Goal: Find contact information: Find contact information

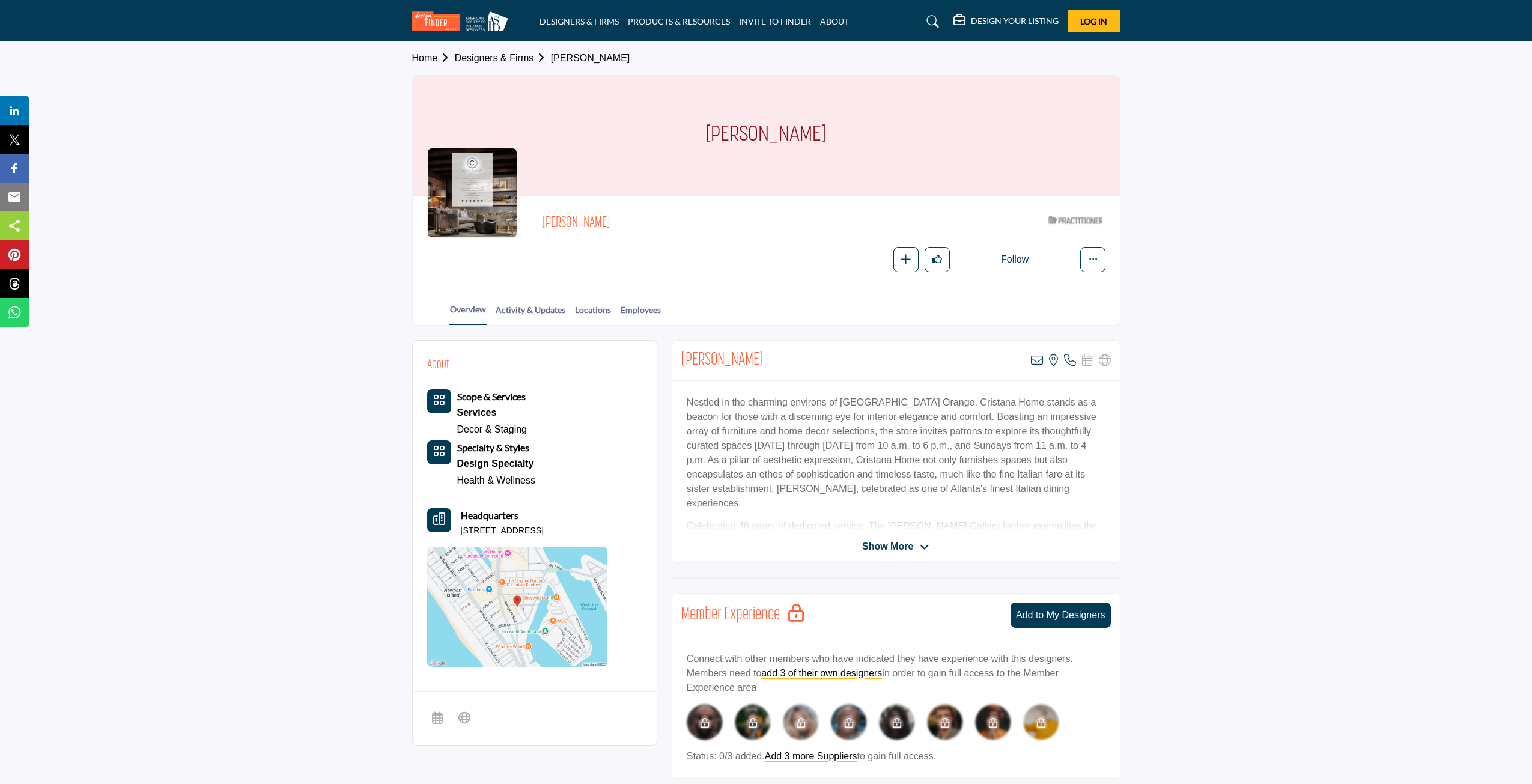
click at [901, 547] on span "Show More" at bounding box center [888, 546] width 51 height 14
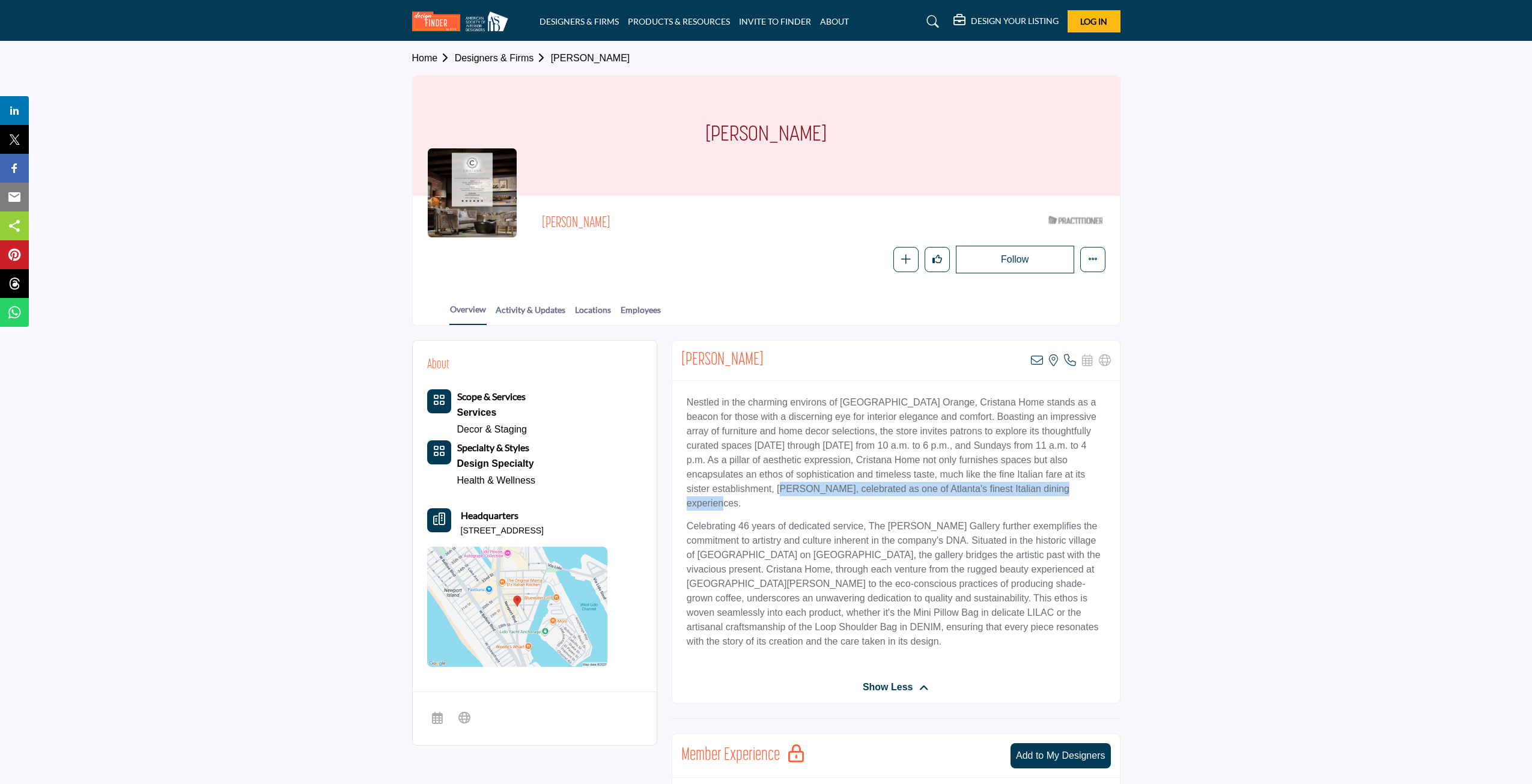
drag, startPoint x: 779, startPoint y: 483, endPoint x: 1083, endPoint y: 487, distance: 304.0
click at [1083, 487] on p "Nestled in the charming environs of Old Towne Orange, Cristana Home stands as a…" at bounding box center [896, 453] width 418 height 115
drag, startPoint x: 823, startPoint y: 482, endPoint x: 959, endPoint y: 490, distance: 136.2
click at [959, 490] on p "Nestled in the charming environs of Old Towne Orange, Cristana Home stands as a…" at bounding box center [896, 453] width 418 height 115
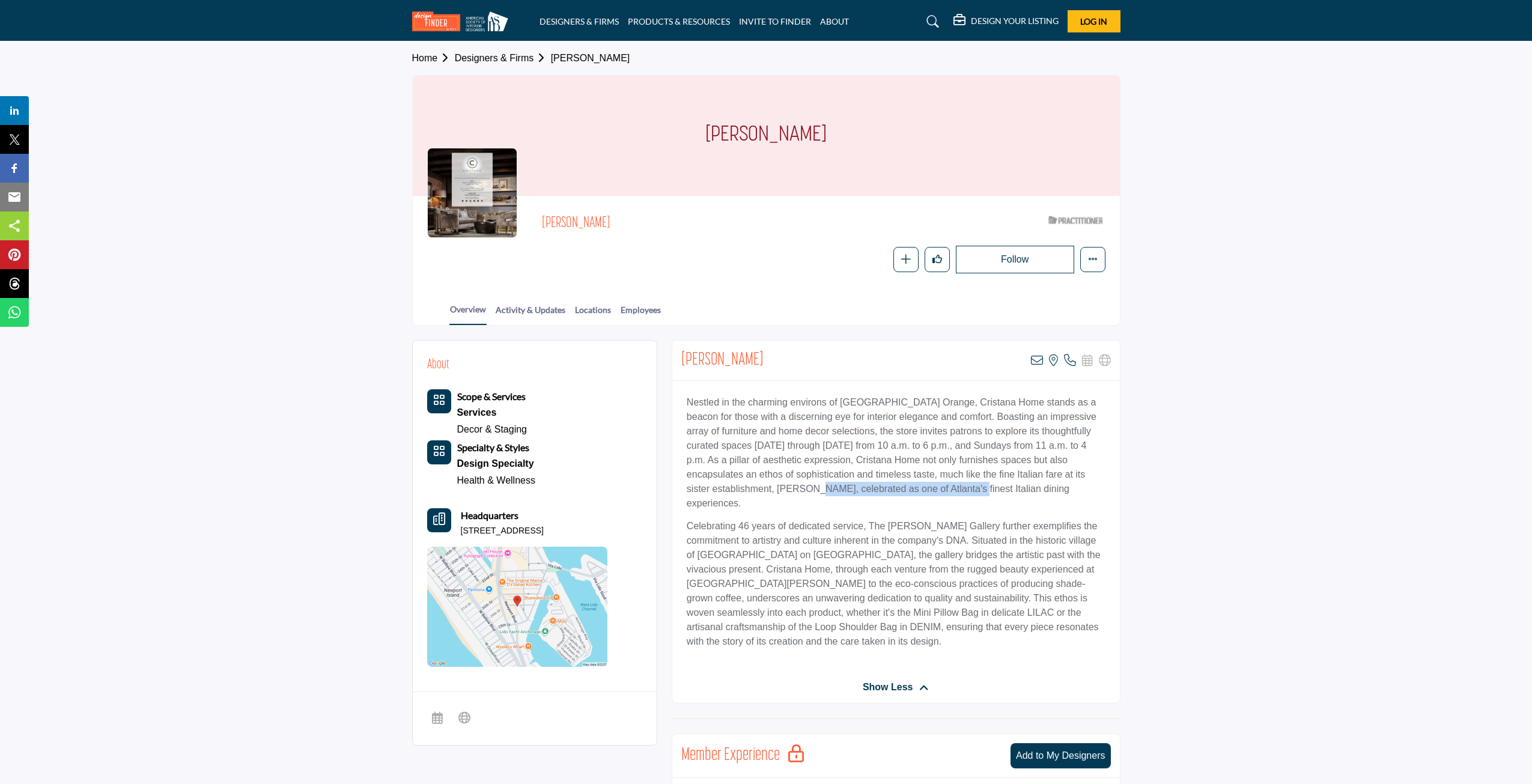
click at [957, 485] on p "Nestled in the charming environs of Old Towne Orange, Cristana Home stands as a…" at bounding box center [896, 453] width 418 height 115
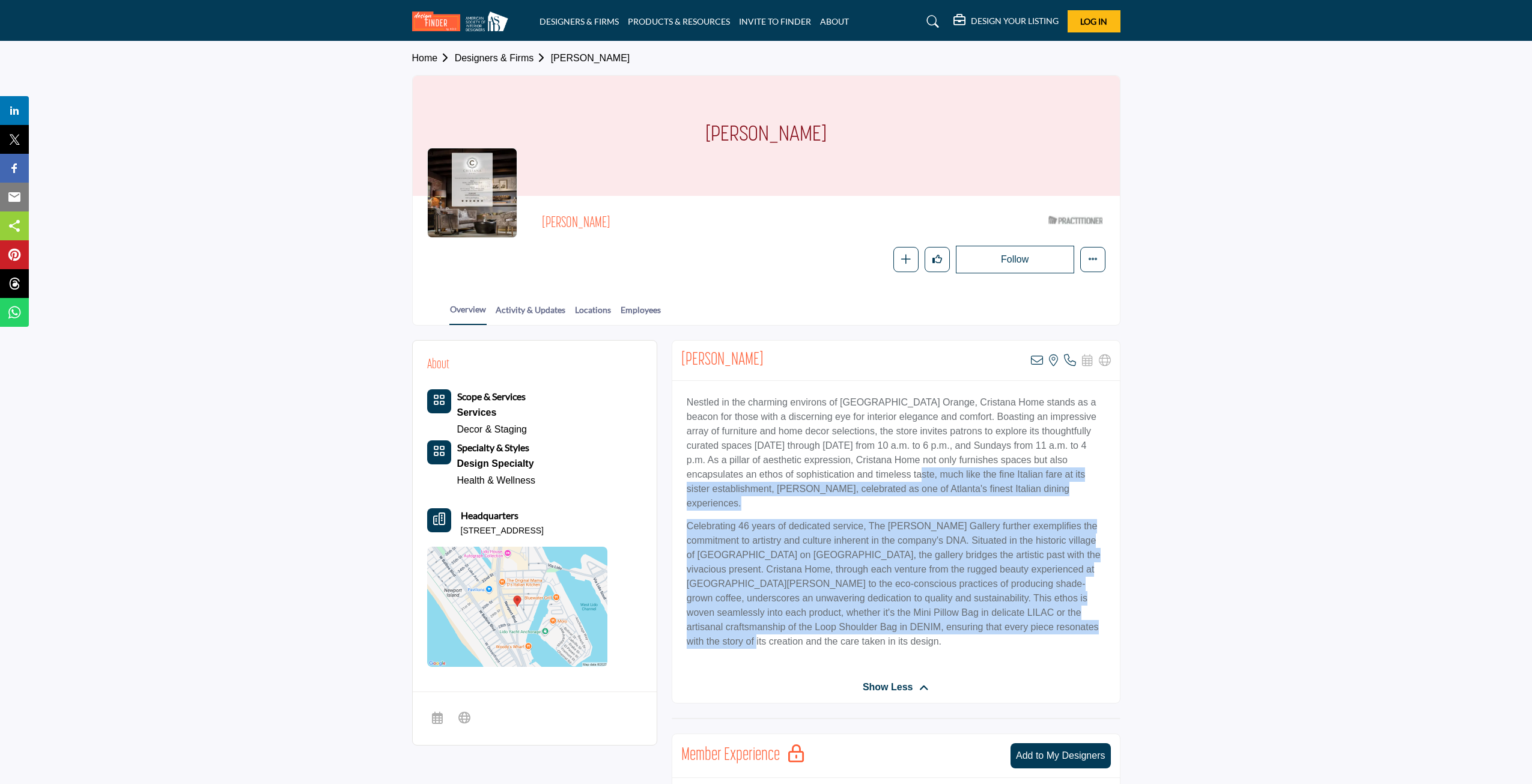
drag, startPoint x: 890, startPoint y: 470, endPoint x: 1060, endPoint y: 612, distance: 221.5
click at [1060, 612] on div "Nestled in the charming environs of Old Towne Orange, Cristana Home stands as a…" at bounding box center [896, 526] width 448 height 291
click at [1234, 563] on section "About Scope & Services Services" at bounding box center [766, 723] width 1532 height 795
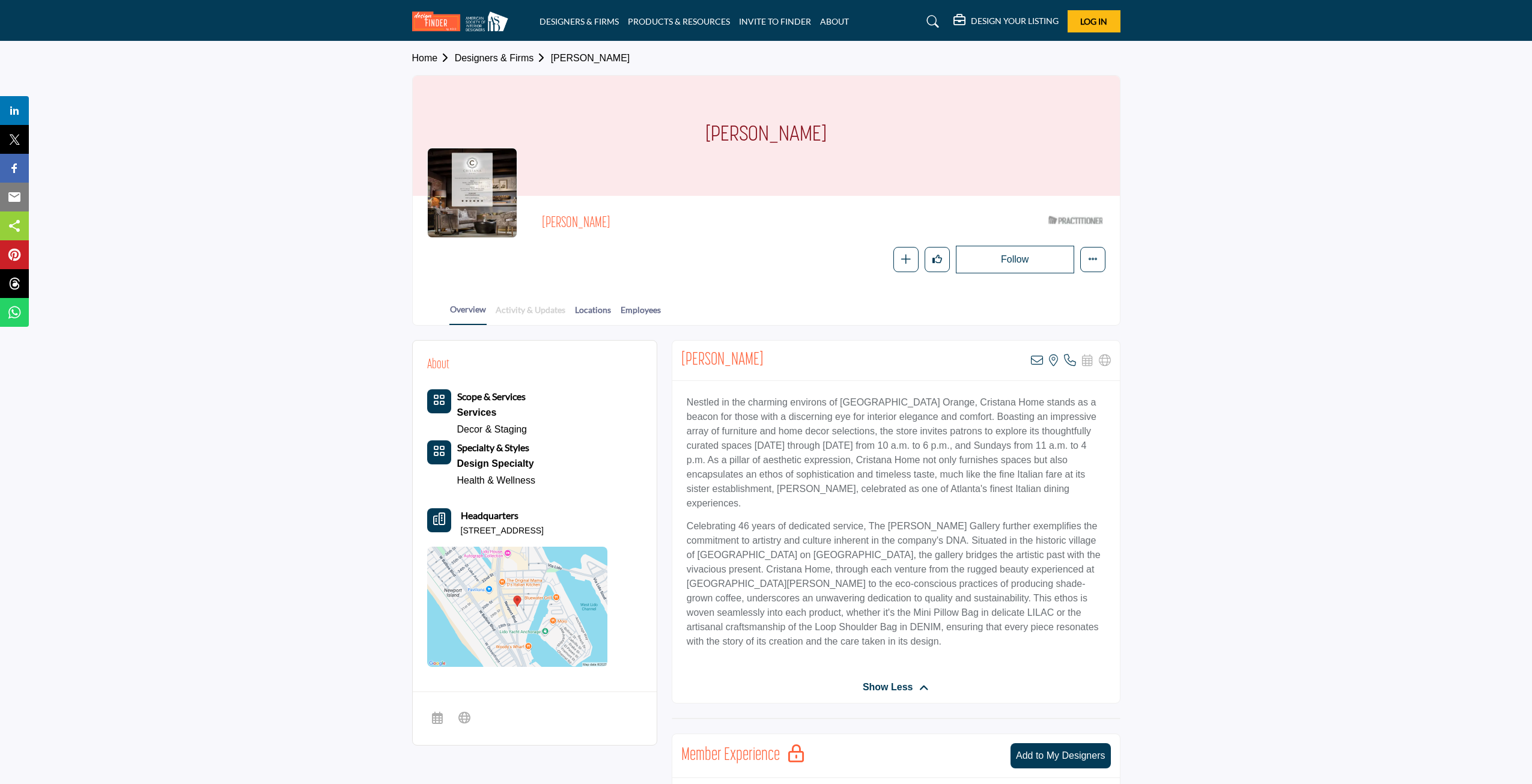
click at [538, 315] on link "Activity & Updates" at bounding box center [531, 314] width 71 height 21
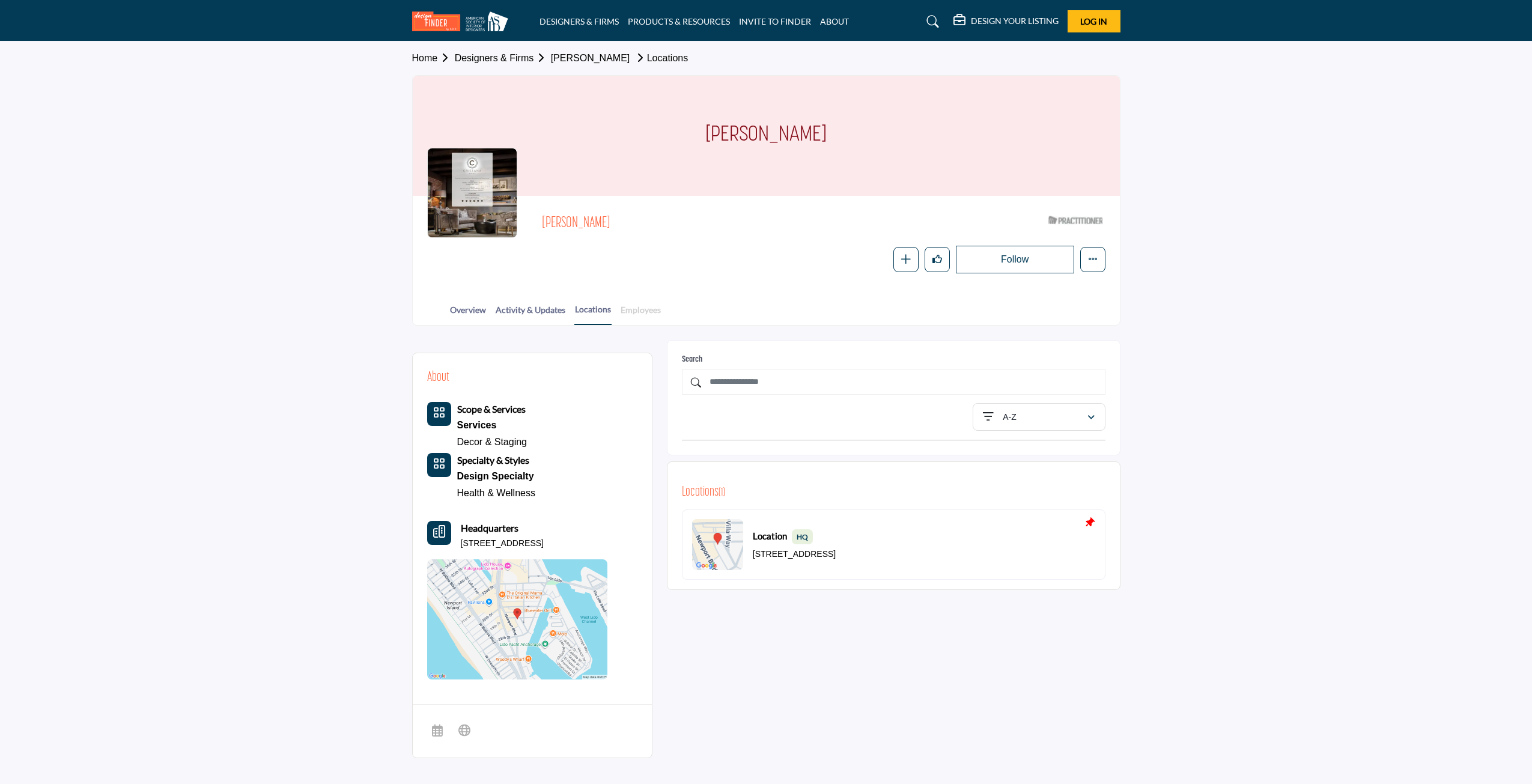
click at [639, 311] on body "DESIGNERS & FIRMS PRODUCTS & RESOURCES INVITE TO FINDER ABOUT" at bounding box center [766, 480] width 1532 height 961
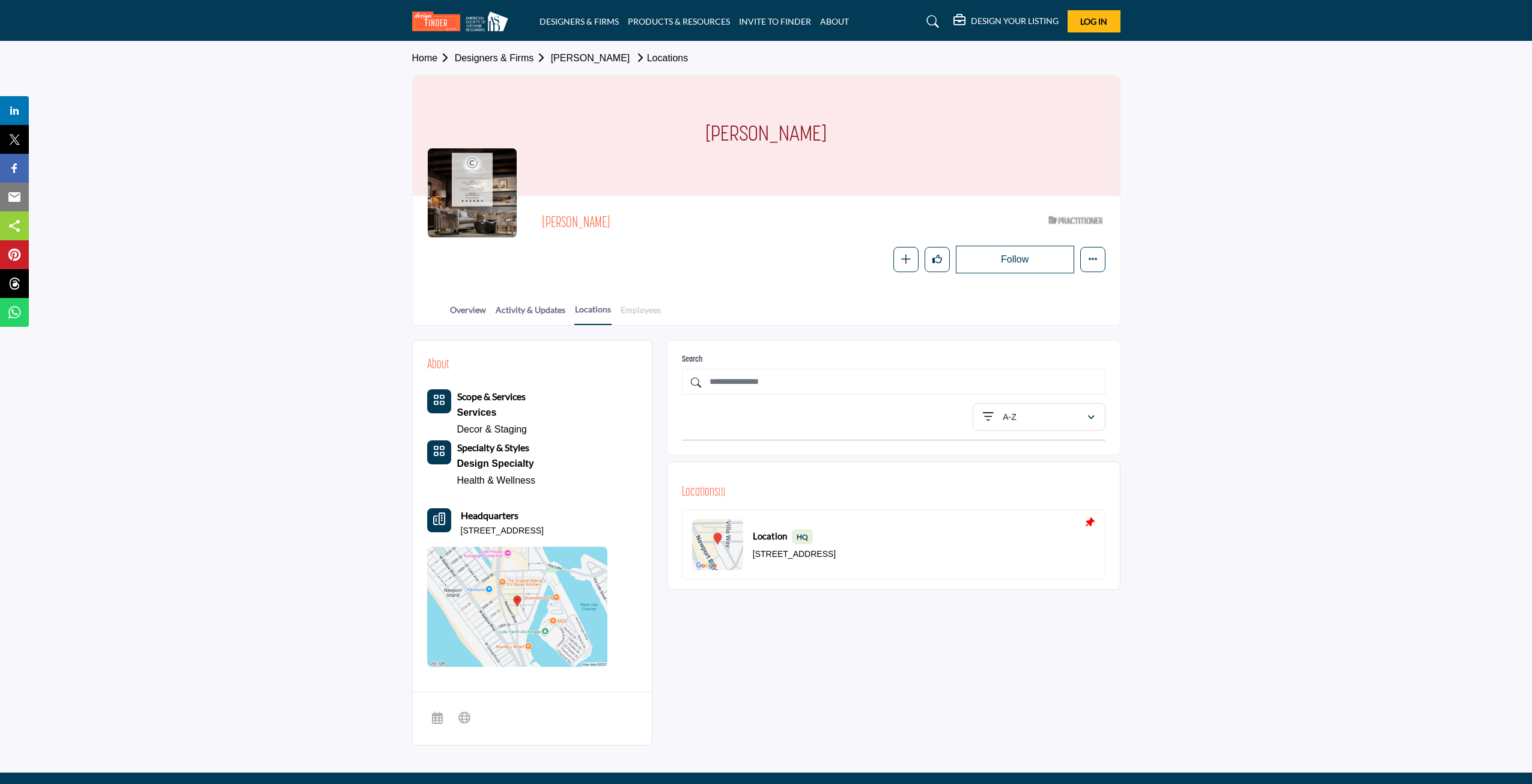
click at [637, 310] on link "Employees" at bounding box center [640, 314] width 42 height 21
